Goal: Navigation & Orientation: Understand site structure

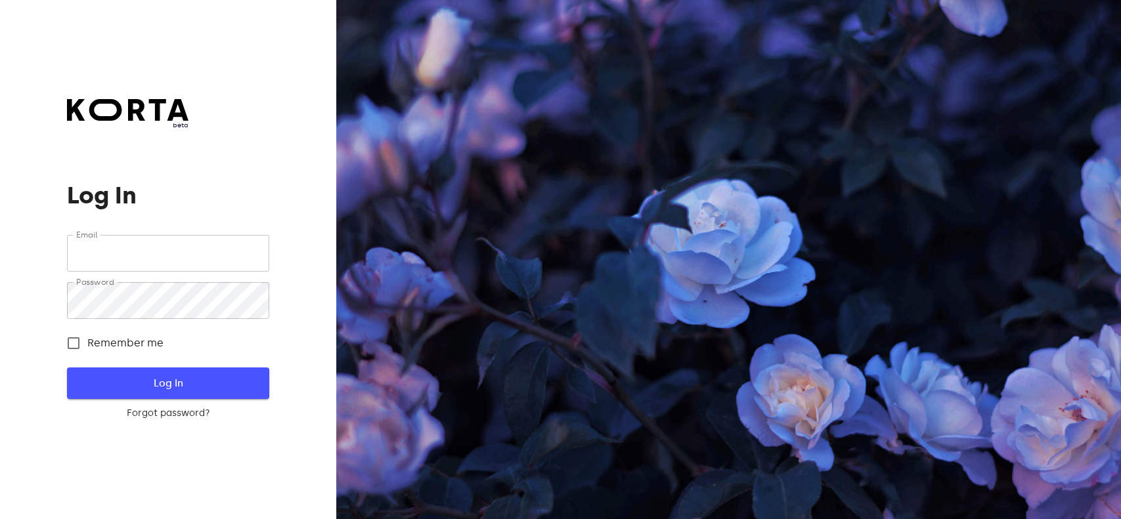
type input "[EMAIL_ADDRESS][DOMAIN_NAME]"
click at [159, 371] on button "Log In" at bounding box center [168, 384] width 202 height 32
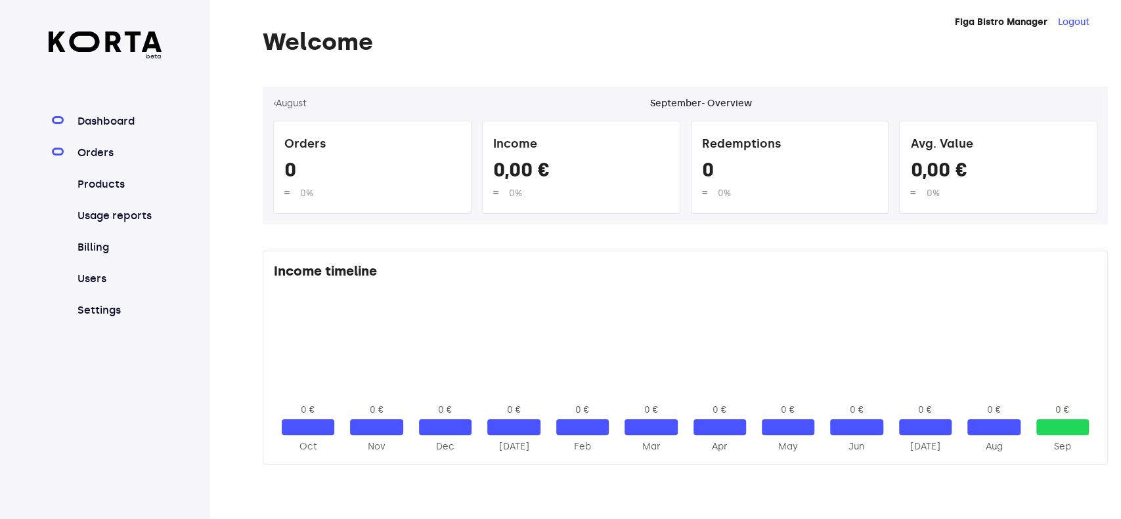
click at [100, 156] on link "Orders" at bounding box center [118, 153] width 87 height 16
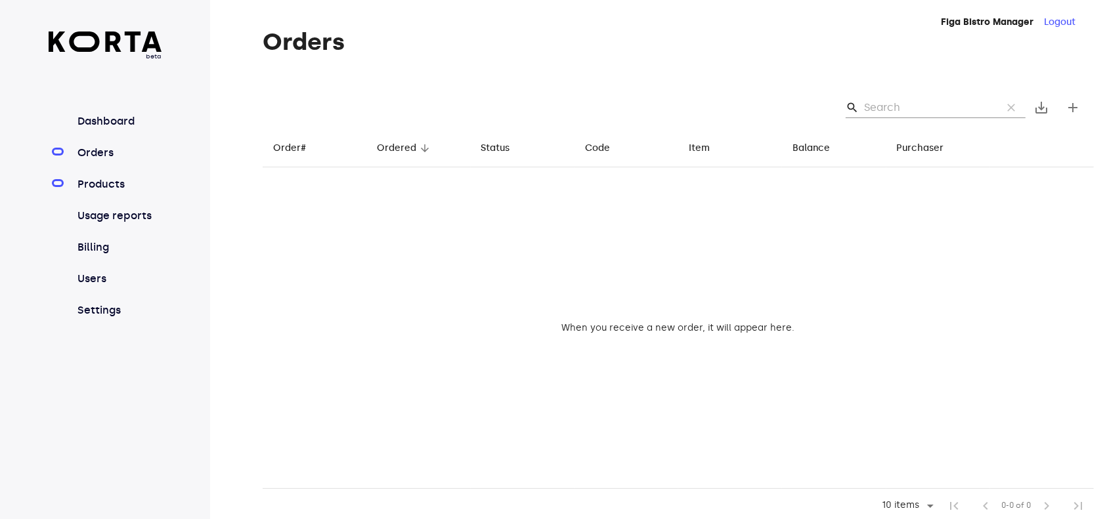
click at [100, 186] on link "Products" at bounding box center [118, 185] width 87 height 16
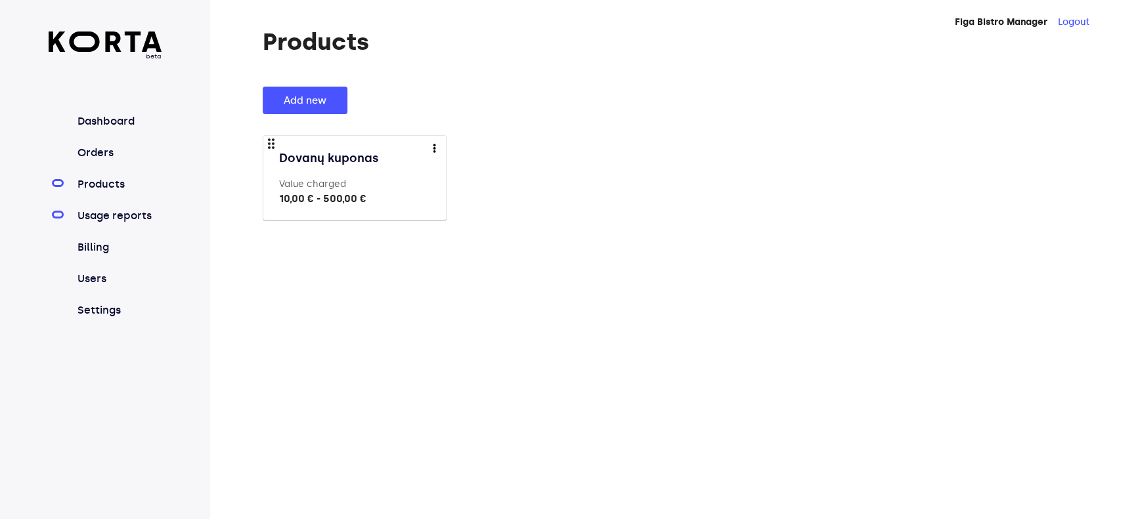
click at [84, 218] on link "Usage reports" at bounding box center [118, 216] width 87 height 16
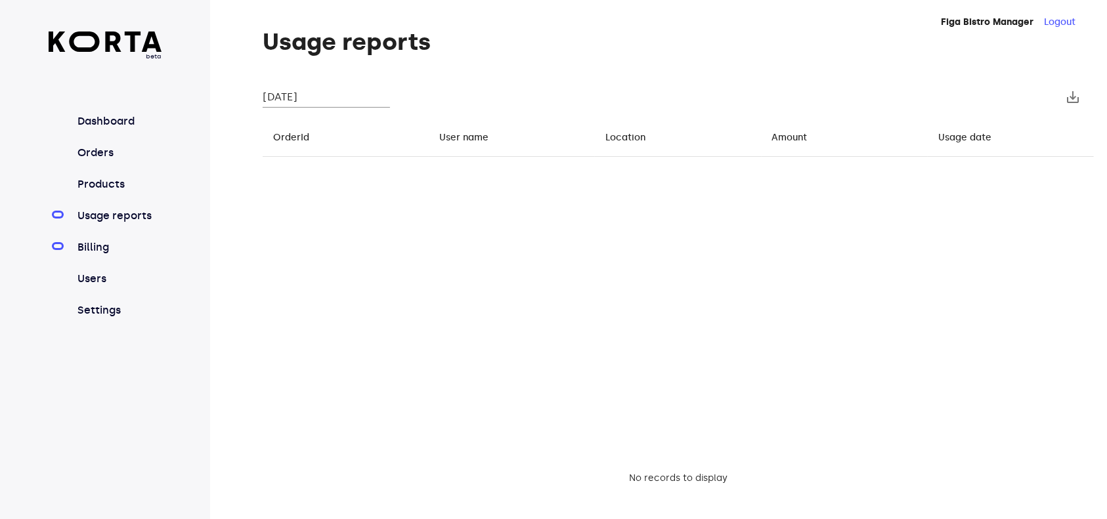
click at [75, 245] on link "Billing" at bounding box center [118, 248] width 87 height 16
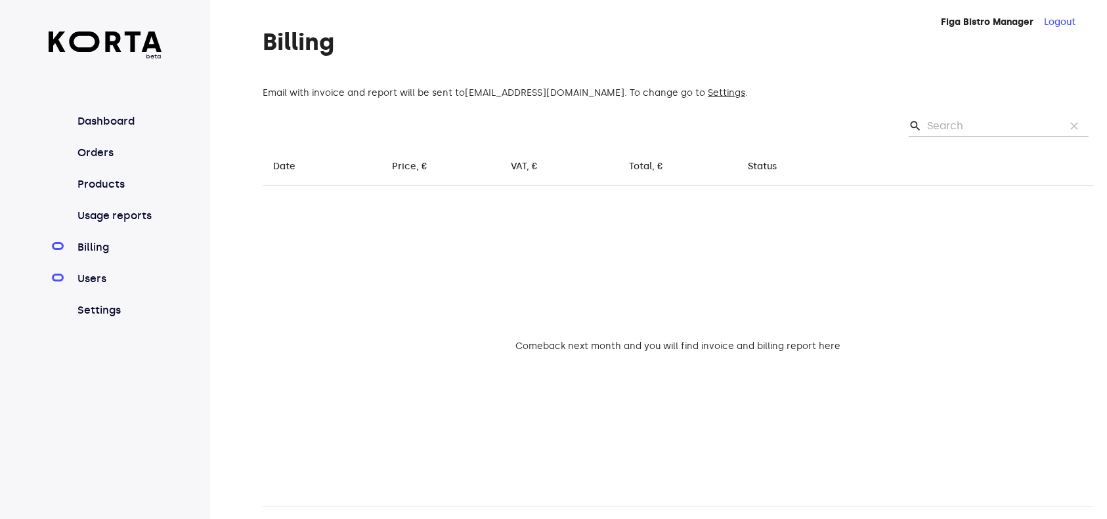
click at [75, 277] on link "Users" at bounding box center [118, 279] width 87 height 16
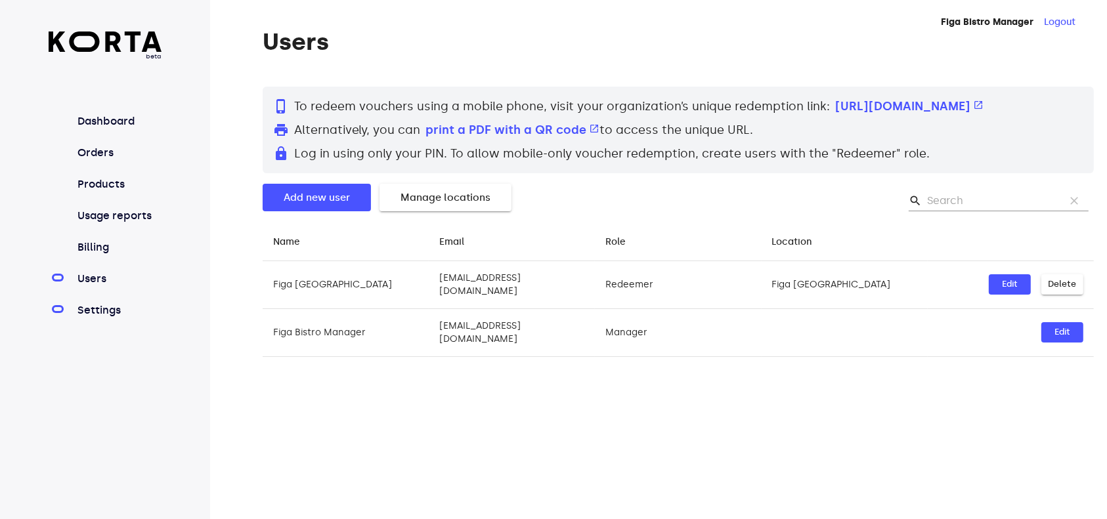
click at [87, 305] on link "Settings" at bounding box center [118, 311] width 87 height 16
